Goal: Download file/media

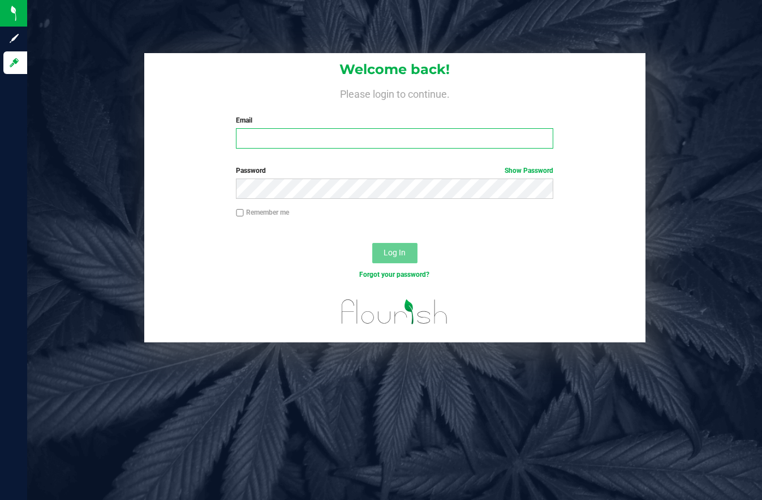
type input "[EMAIL_ADDRESS][DOMAIN_NAME]"
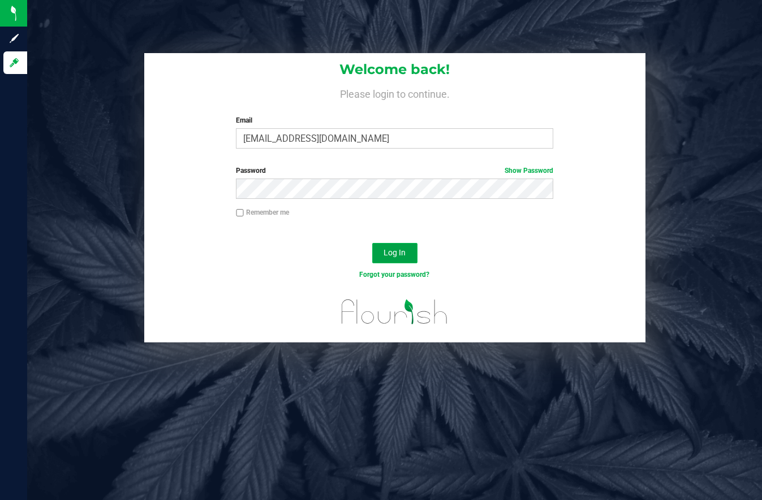
click at [389, 252] on span "Log In" at bounding box center [394, 252] width 22 height 9
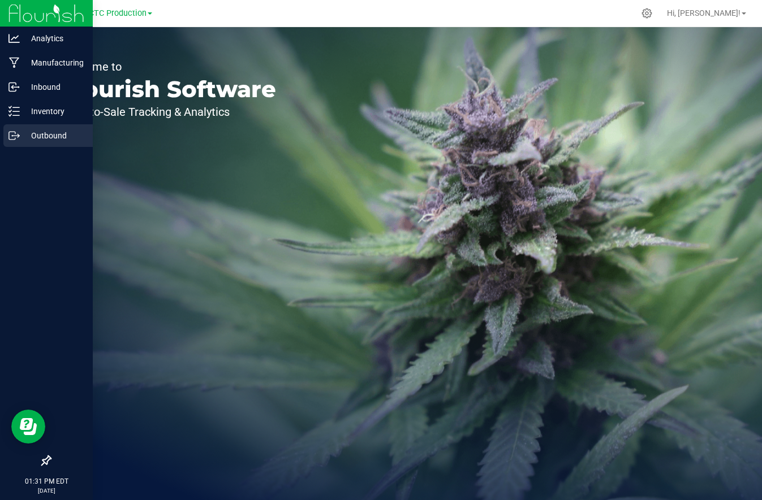
click at [49, 133] on p "Outbound" at bounding box center [54, 136] width 68 height 14
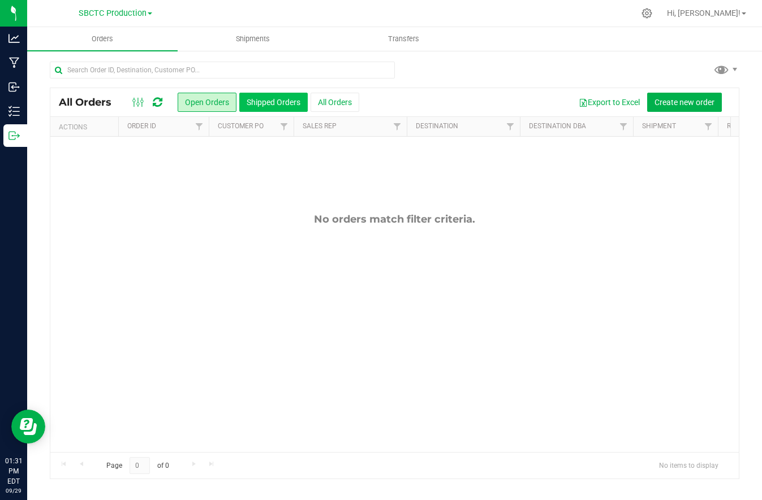
click at [290, 100] on button "Shipped Orders" at bounding box center [273, 102] width 68 height 19
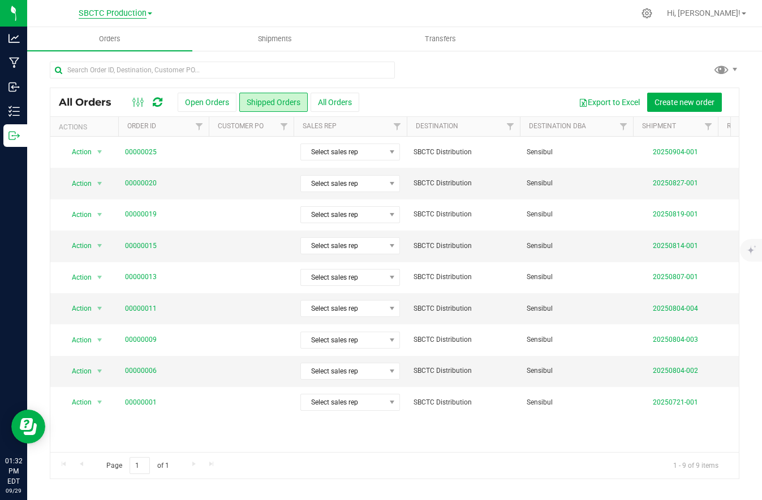
click at [146, 11] on span "SBCTC Production" at bounding box center [113, 13] width 68 height 10
click at [107, 38] on link "SBCTC Distribution" at bounding box center [115, 39] width 165 height 15
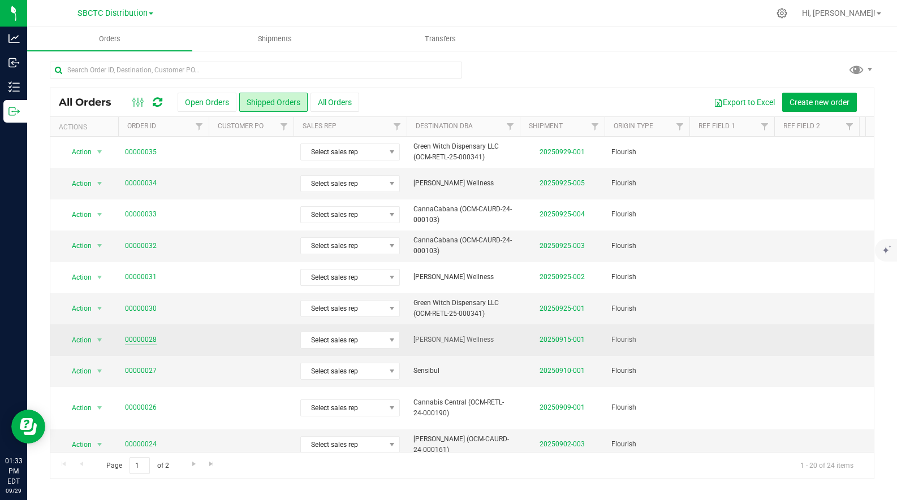
click at [144, 338] on link "00000028" at bounding box center [141, 340] width 32 height 11
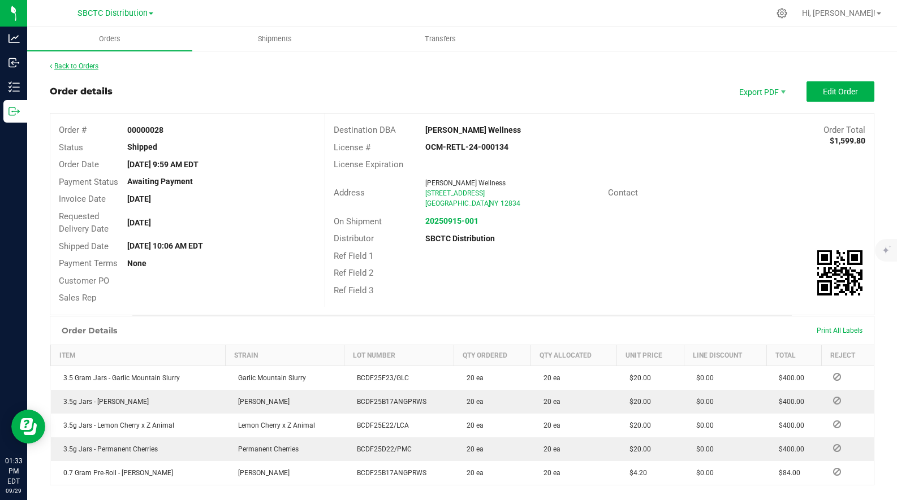
click at [89, 66] on link "Back to Orders" at bounding box center [74, 66] width 49 height 8
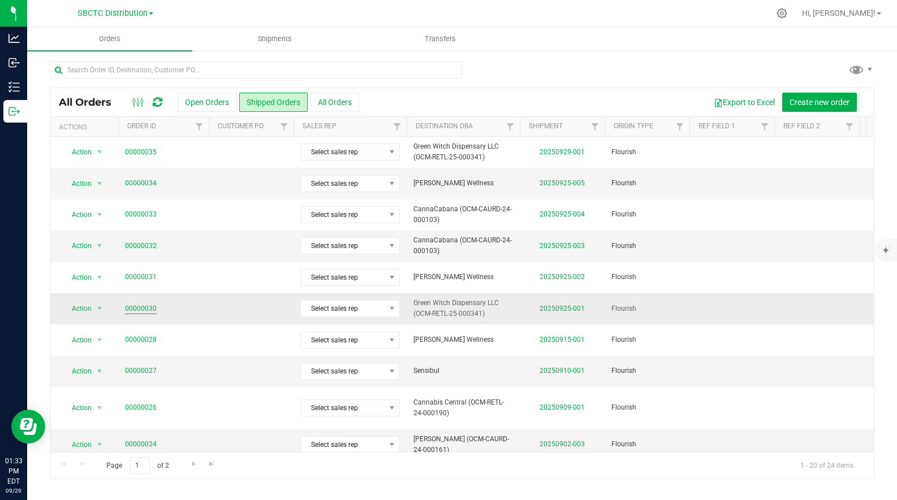
click at [139, 307] on link "00000030" at bounding box center [141, 309] width 32 height 11
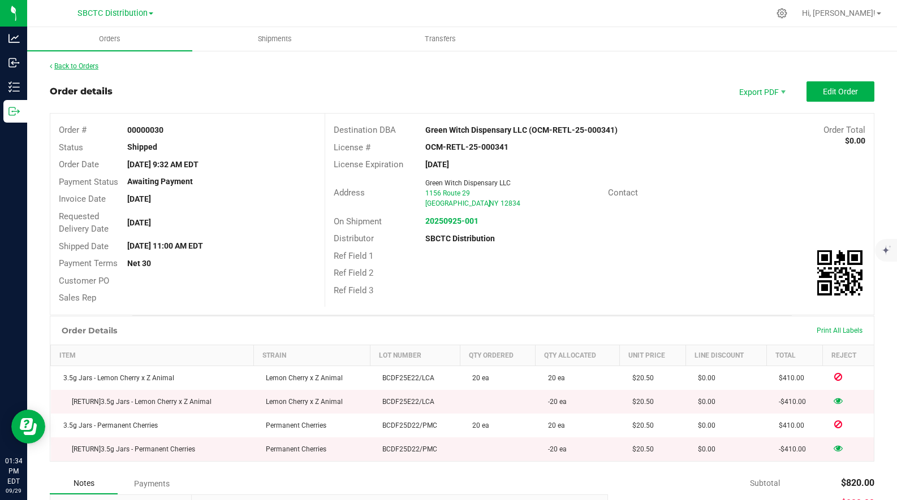
click at [90, 68] on link "Back to Orders" at bounding box center [74, 66] width 49 height 8
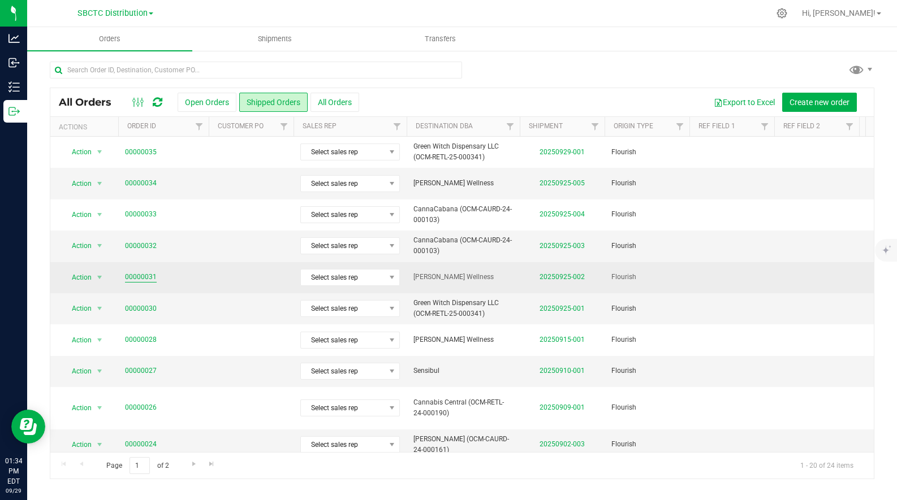
click at [138, 276] on link "00000031" at bounding box center [141, 277] width 32 height 11
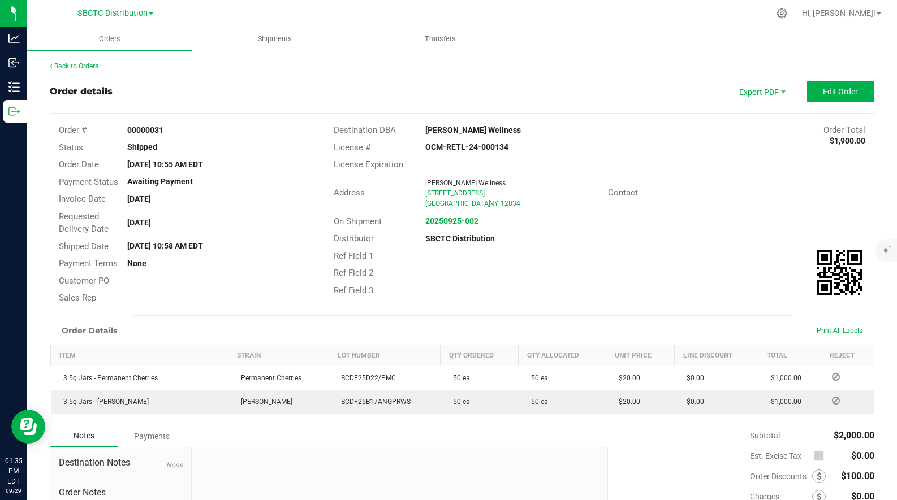
click at [85, 64] on link "Back to Orders" at bounding box center [74, 66] width 49 height 8
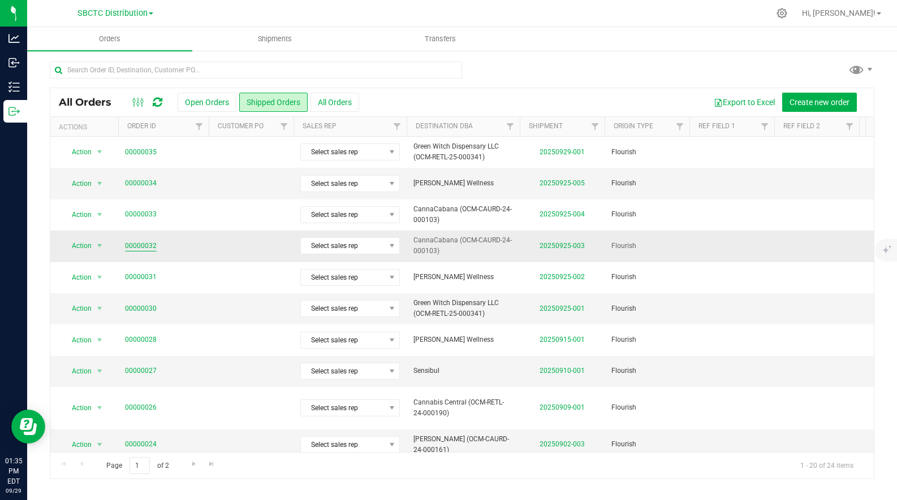
click at [144, 244] on link "00000032" at bounding box center [141, 246] width 32 height 11
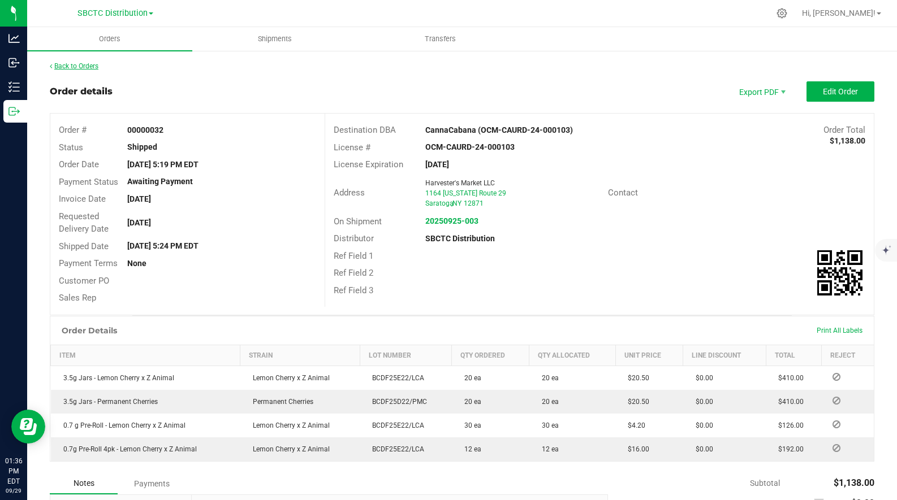
click at [87, 64] on link "Back to Orders" at bounding box center [74, 66] width 49 height 8
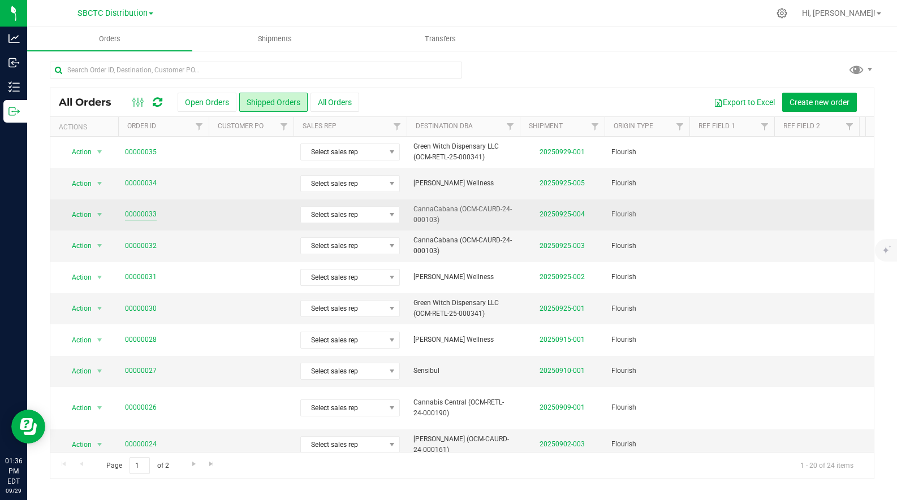
click at [146, 215] on link "00000033" at bounding box center [141, 214] width 32 height 11
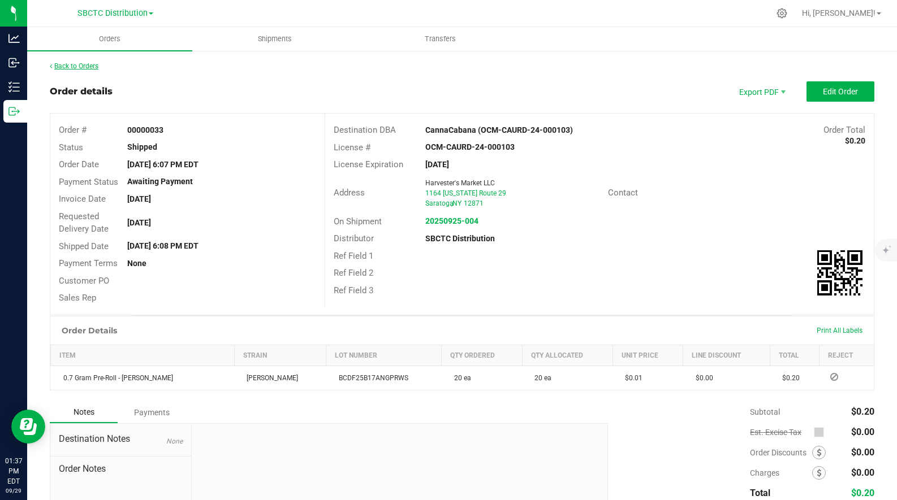
click at [86, 68] on link "Back to Orders" at bounding box center [74, 66] width 49 height 8
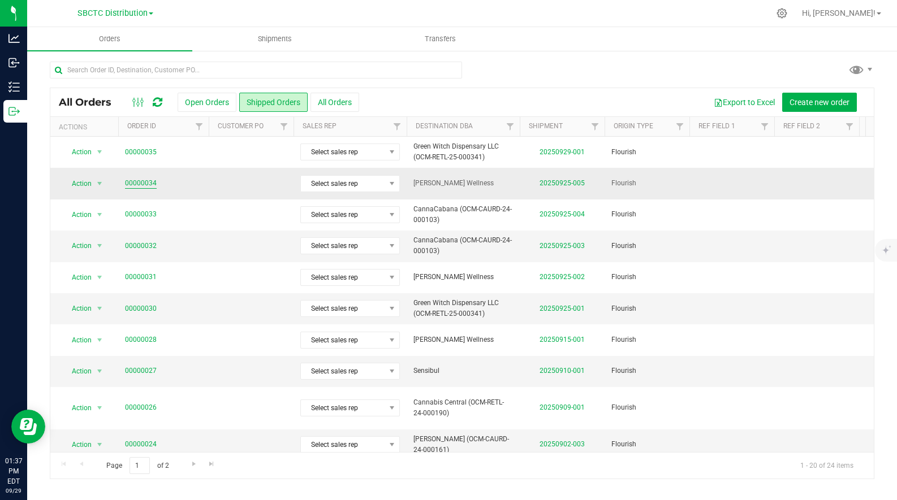
click at [135, 178] on link "00000034" at bounding box center [141, 183] width 32 height 11
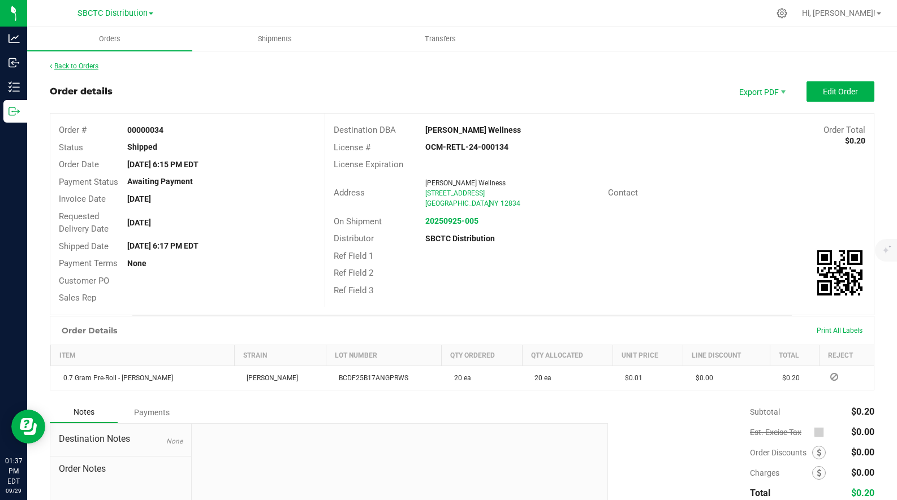
click at [76, 66] on link "Back to Orders" at bounding box center [74, 66] width 49 height 8
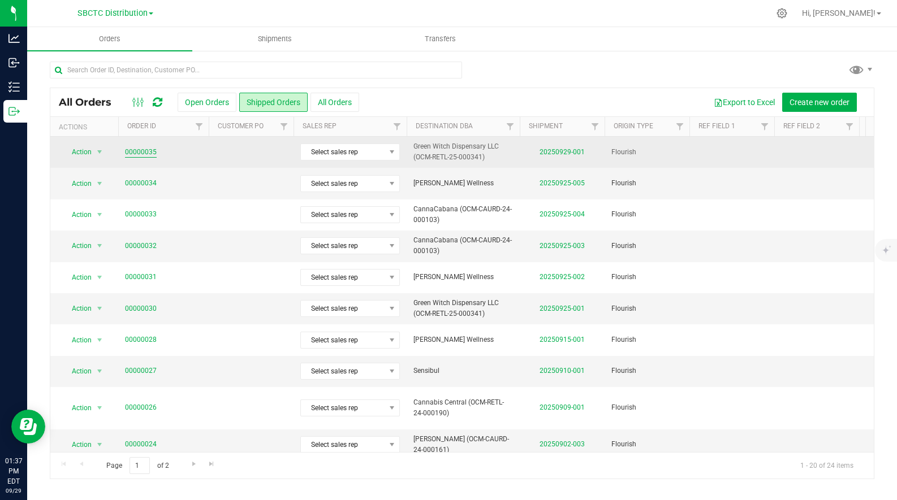
click at [139, 149] on link "00000035" at bounding box center [141, 152] width 32 height 11
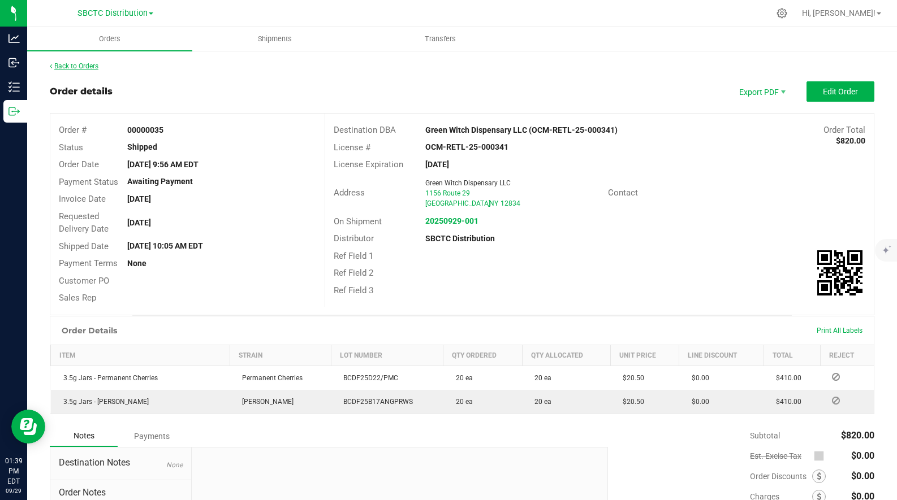
click at [79, 63] on link "Back to Orders" at bounding box center [74, 66] width 49 height 8
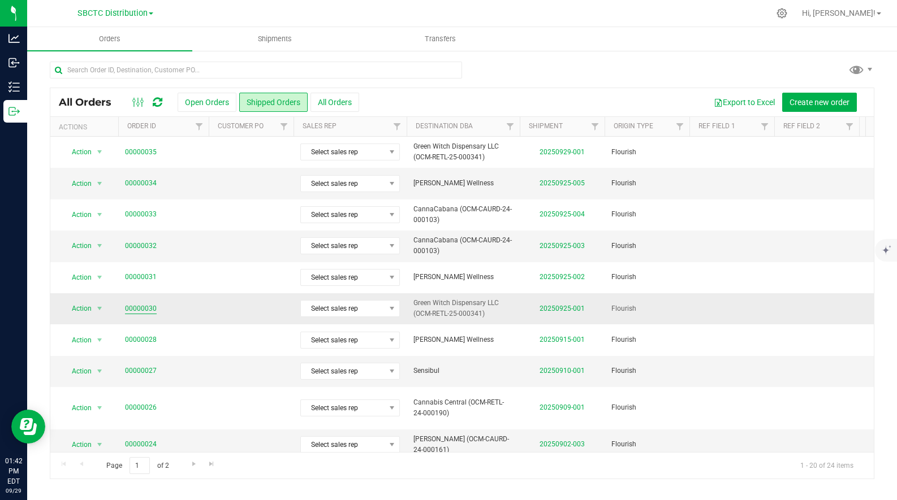
click at [148, 310] on link "00000030" at bounding box center [141, 309] width 32 height 11
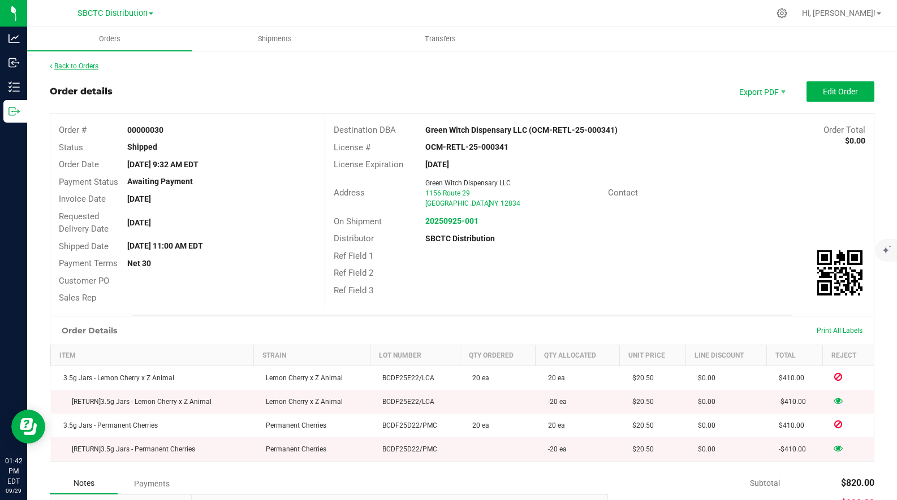
click at [74, 68] on link "Back to Orders" at bounding box center [74, 66] width 49 height 8
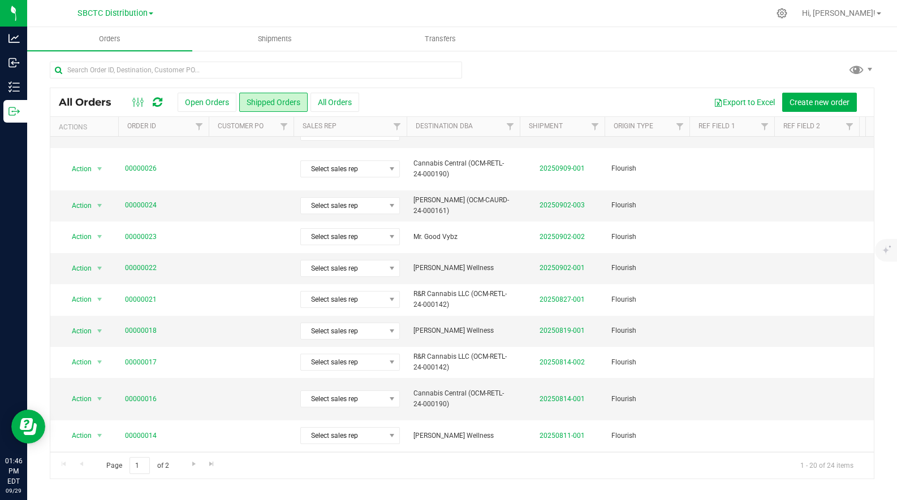
scroll to position [218, 0]
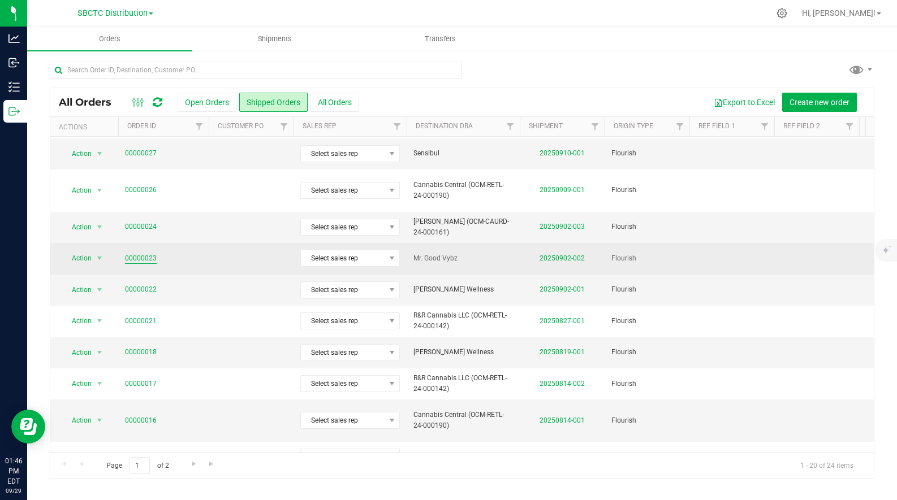
click at [144, 253] on link "00000023" at bounding box center [141, 258] width 32 height 11
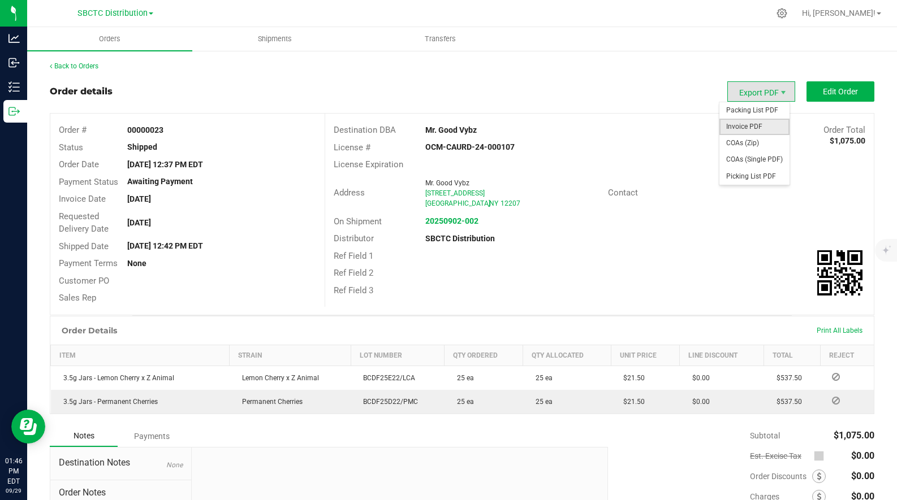
click at [739, 126] on span "Invoice PDF" at bounding box center [754, 127] width 70 height 16
